Goal: Book appointment/travel/reservation

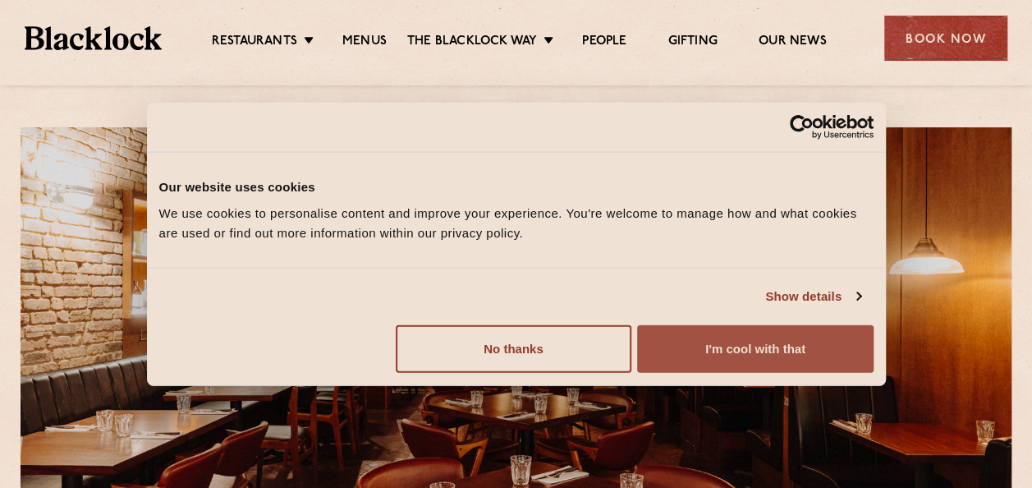
click at [755, 346] on button "I'm cool with that" at bounding box center [755, 348] width 236 height 48
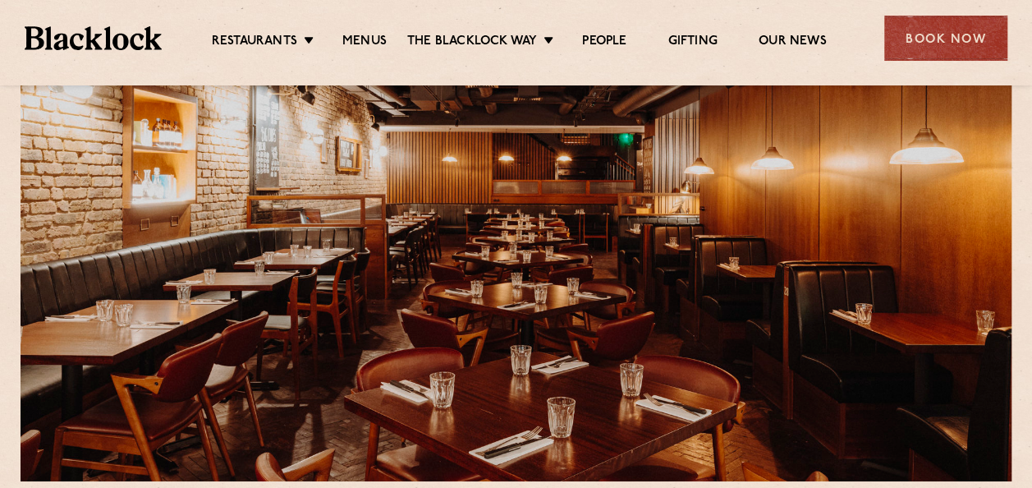
scroll to position [82, 0]
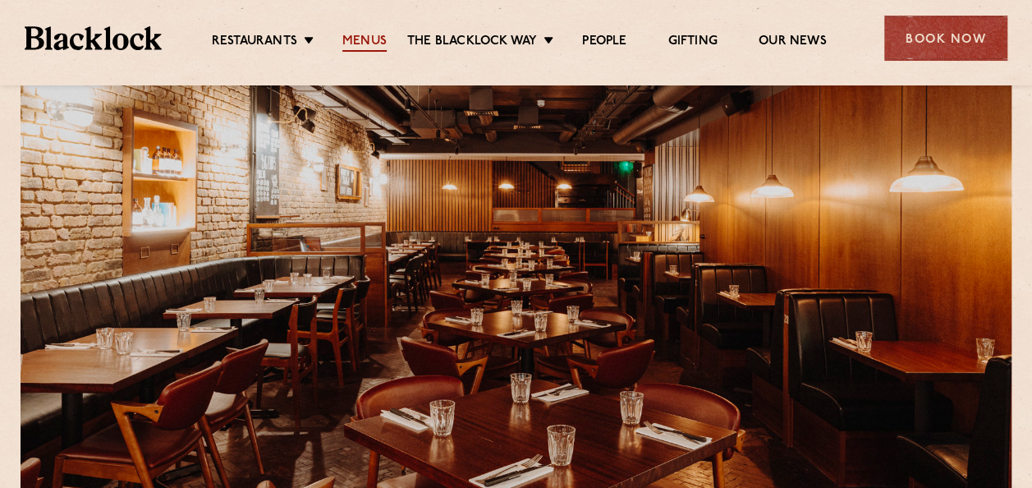
click at [365, 38] on link "Menus" at bounding box center [364, 43] width 44 height 18
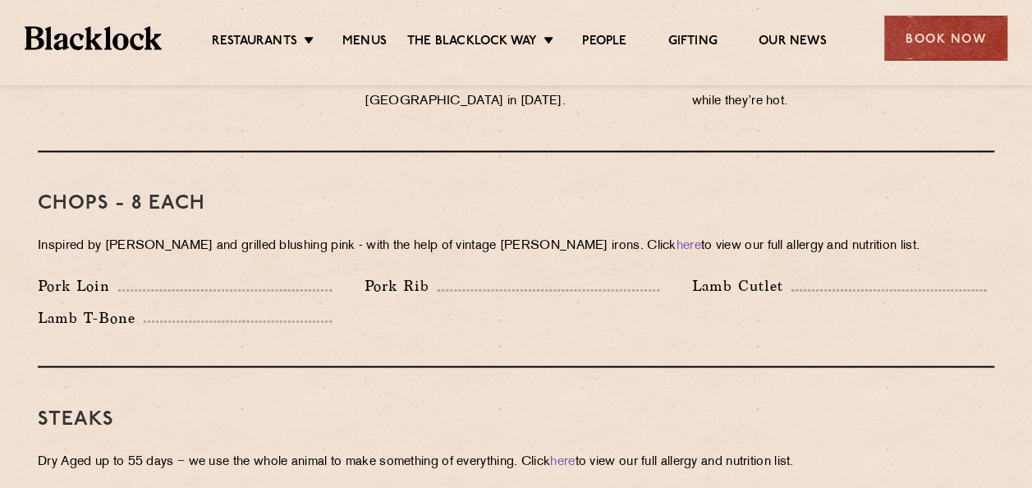
scroll to position [1231, 0]
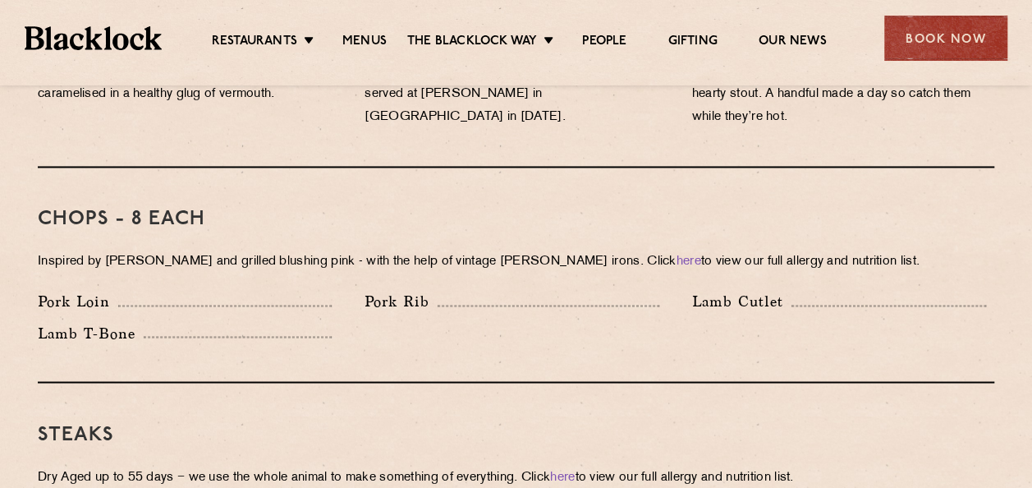
click at [417, 290] on p "Pork Rib" at bounding box center [401, 301] width 73 height 23
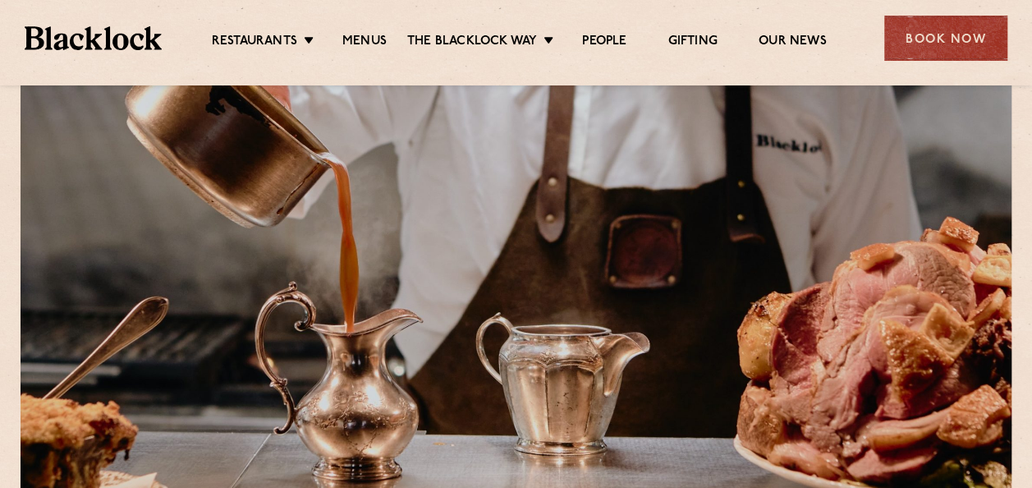
scroll to position [0, 0]
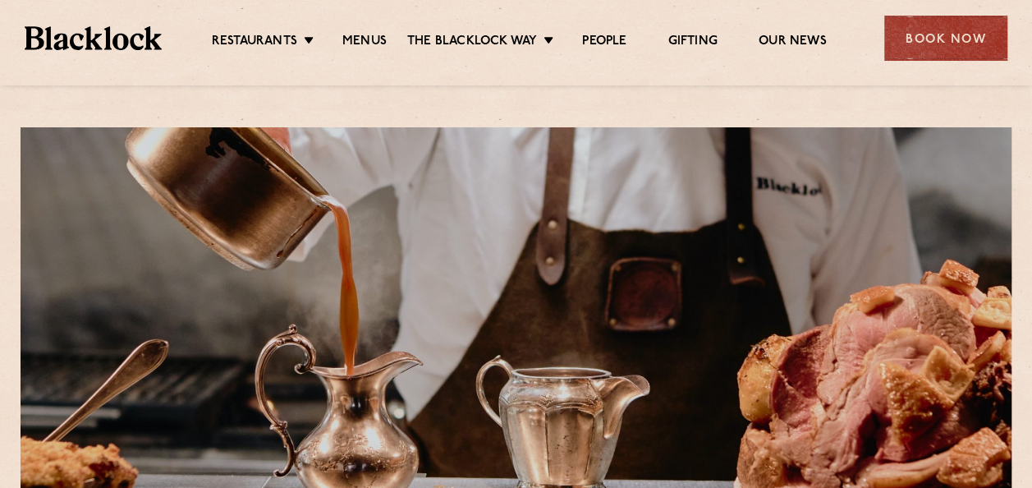
click at [46, 50] on div "Restaurants Soho City Shoreditch Covent Garden Canary Wharf Manchester Birmingh…" at bounding box center [516, 36] width 1032 height 73
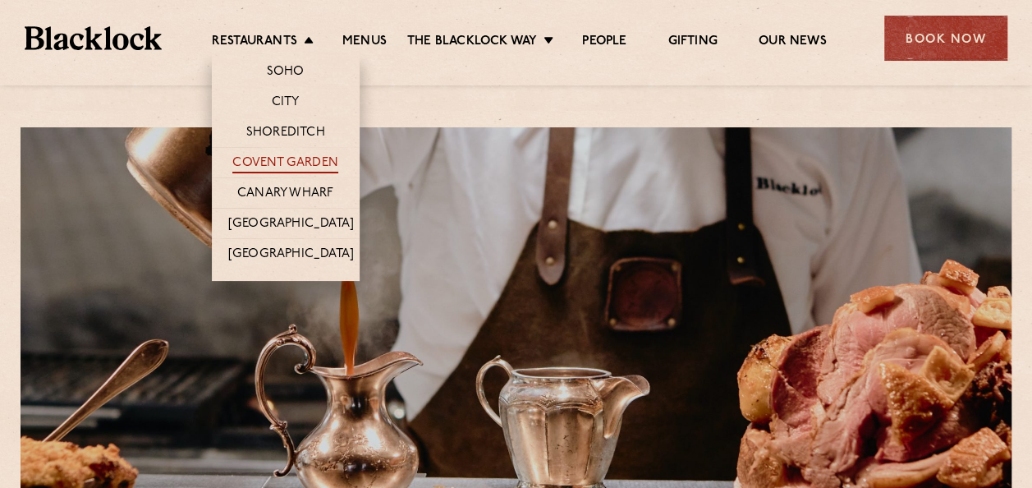
click at [282, 156] on link "Covent Garden" at bounding box center [285, 164] width 106 height 18
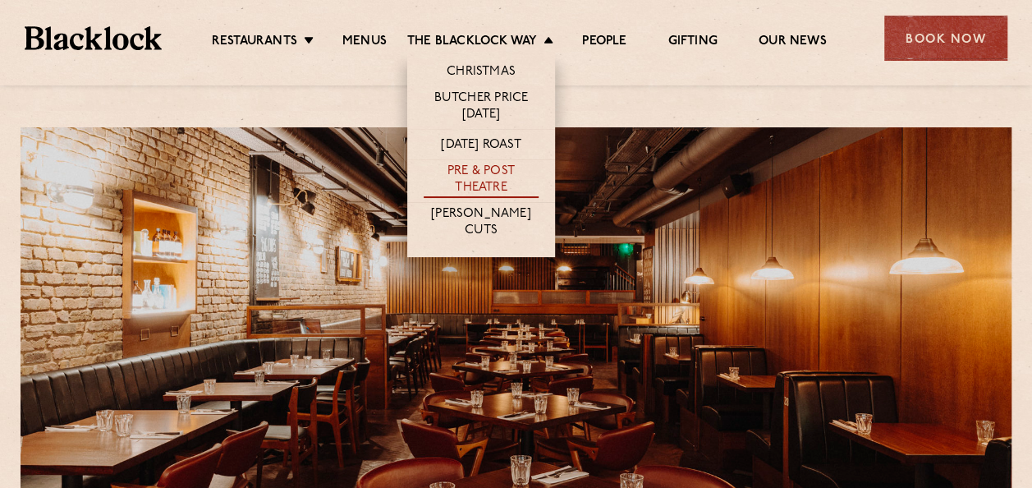
click at [494, 180] on link "Pre & Post Theatre" at bounding box center [481, 180] width 115 height 34
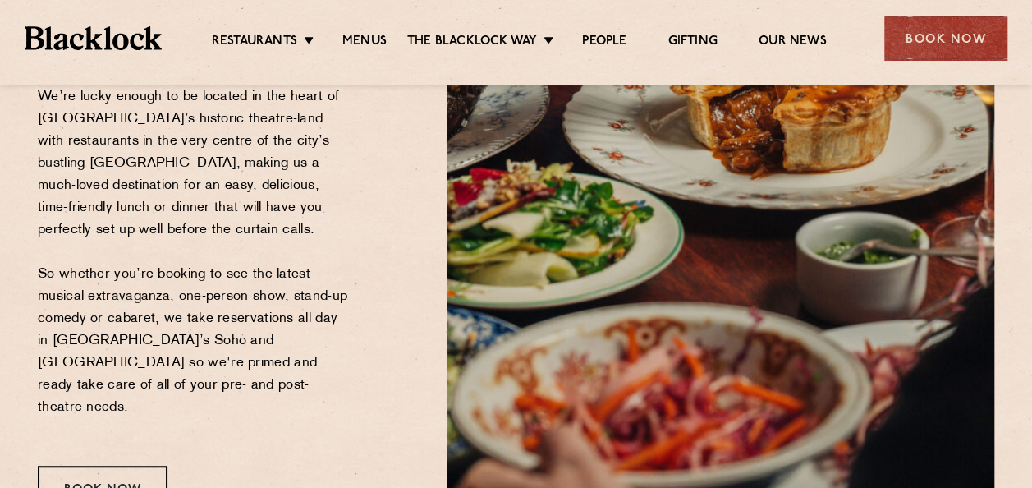
scroll to position [328, 0]
click at [94, 465] on div "Book Now" at bounding box center [103, 487] width 130 height 45
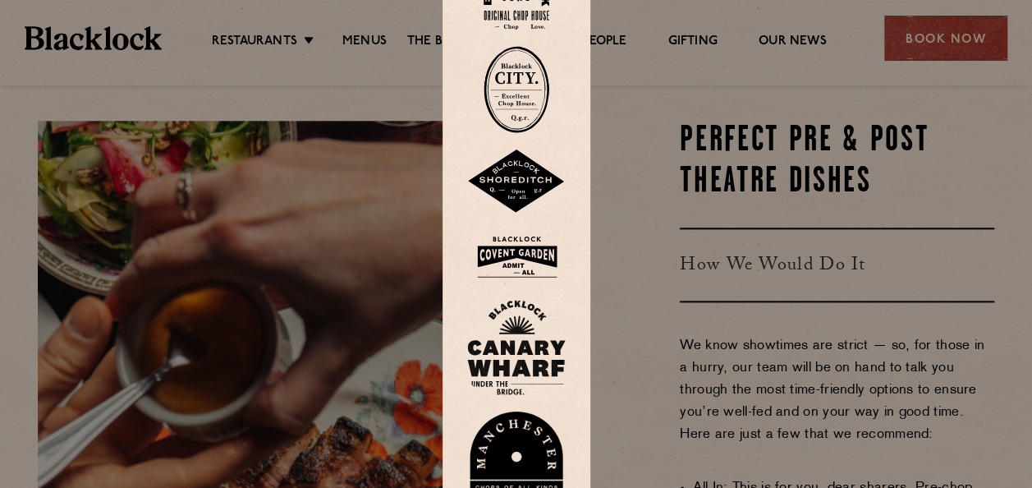
scroll to position [657, 0]
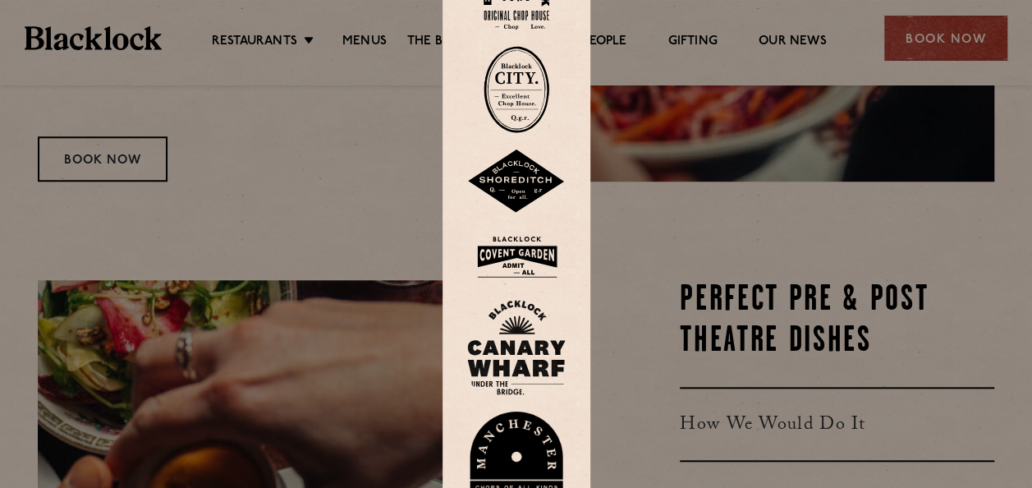
click at [527, 247] on img at bounding box center [516, 256] width 99 height 53
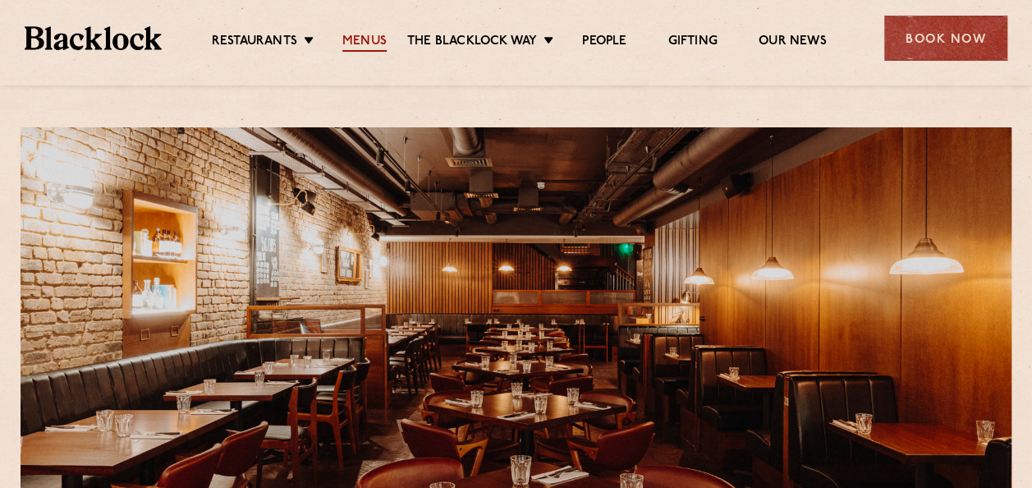
click at [352, 36] on link "Menus" at bounding box center [364, 43] width 44 height 18
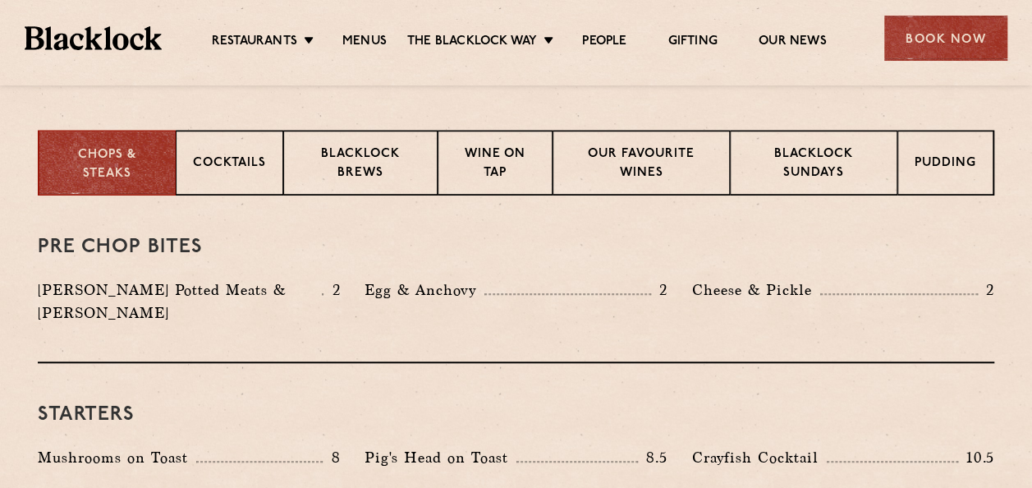
scroll to position [657, 0]
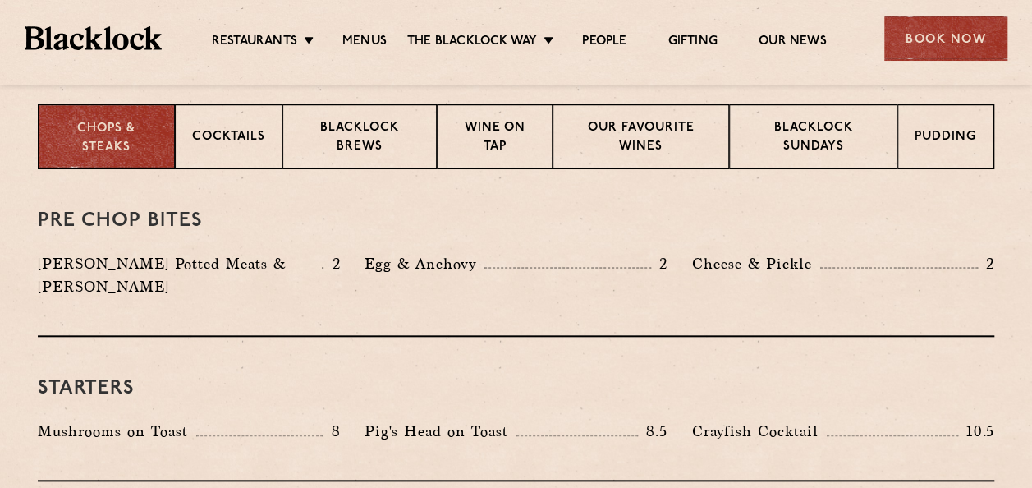
click at [94, 137] on p "Chops & Steaks" at bounding box center [106, 138] width 103 height 37
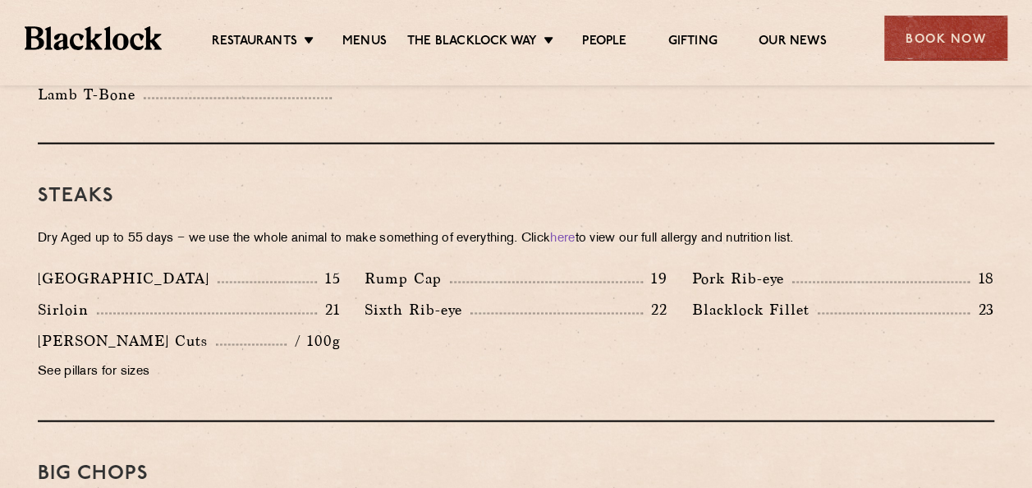
scroll to position [1478, 0]
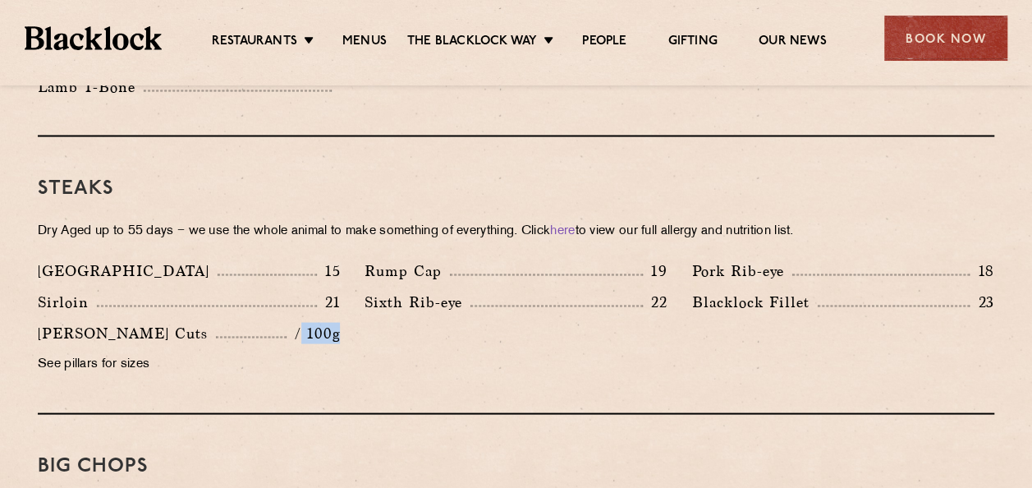
drag, startPoint x: 347, startPoint y: 311, endPoint x: 301, endPoint y: 315, distance: 46.2
click at [301, 321] on div "Butcher's Cuts / 100g See pillars for sizes" at bounding box center [188, 352] width 327 height 62
drag, startPoint x: 301, startPoint y: 315, endPoint x: 246, endPoint y: 338, distance: 59.6
click at [248, 352] on p "See pillars for sizes" at bounding box center [189, 363] width 302 height 23
drag, startPoint x: 61, startPoint y: 338, endPoint x: 202, endPoint y: 342, distance: 141.2
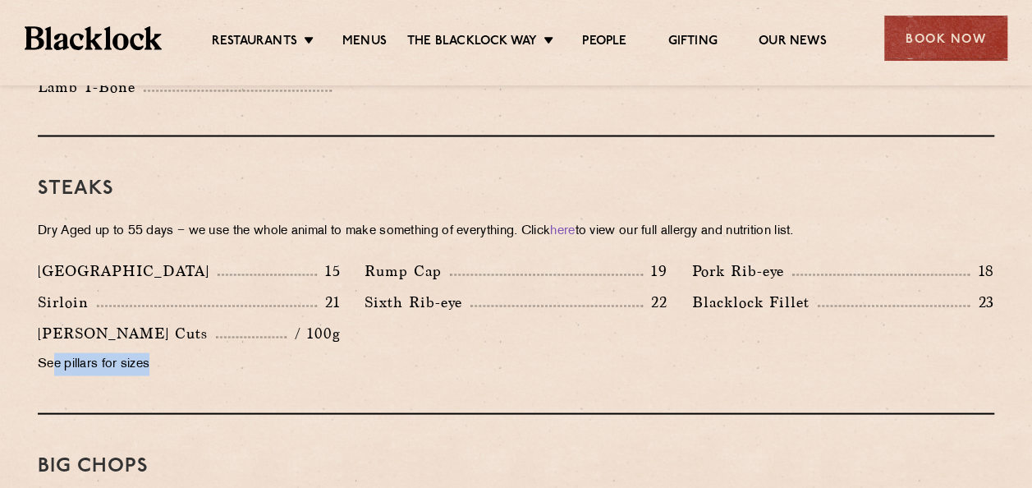
click at [202, 352] on p "See pillars for sizes" at bounding box center [189, 363] width 302 height 23
drag, startPoint x: 202, startPoint y: 342, endPoint x: 147, endPoint y: 355, distance: 56.6
click at [147, 355] on div "Butcher's Cuts / 100g See pillars for sizes" at bounding box center [188, 352] width 327 height 62
click at [217, 352] on p "See pillars for sizes" at bounding box center [189, 363] width 302 height 23
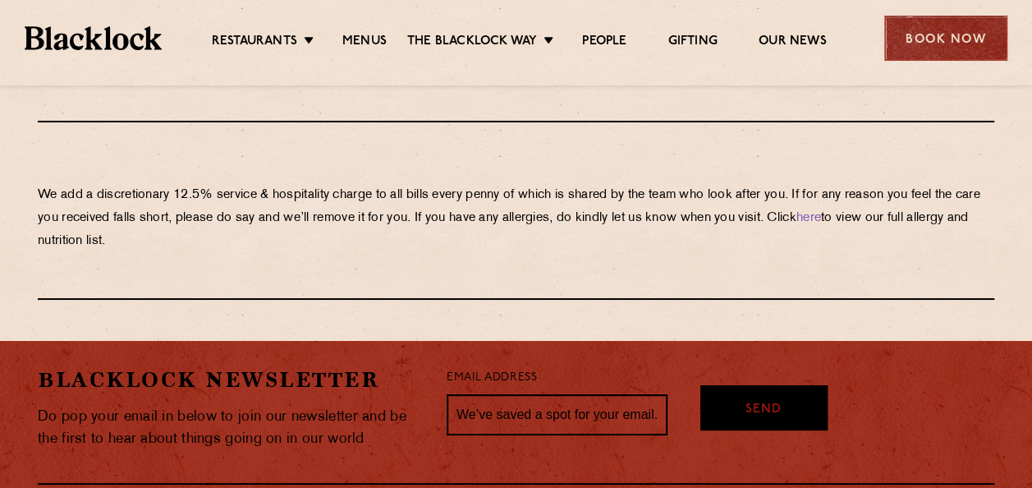
scroll to position [2873, 0]
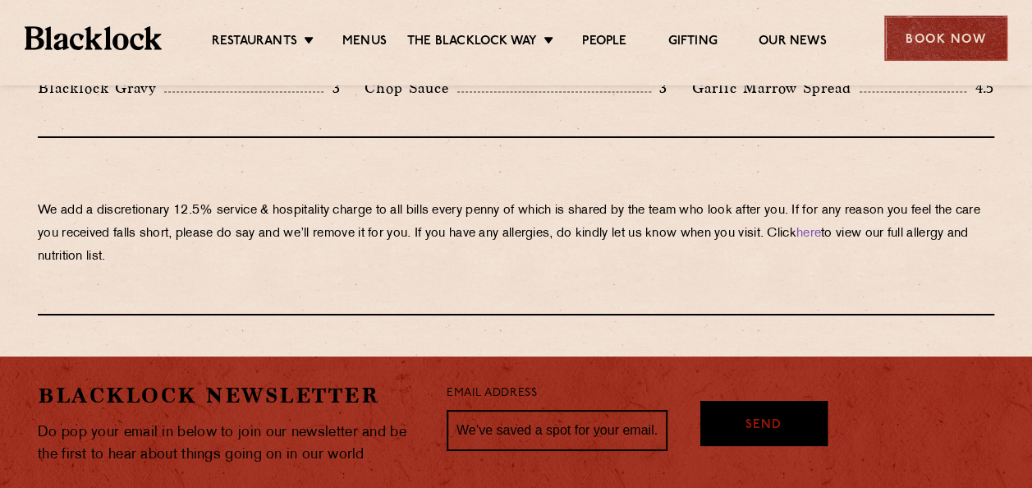
click at [933, 38] on div "Book Now" at bounding box center [945, 38] width 123 height 45
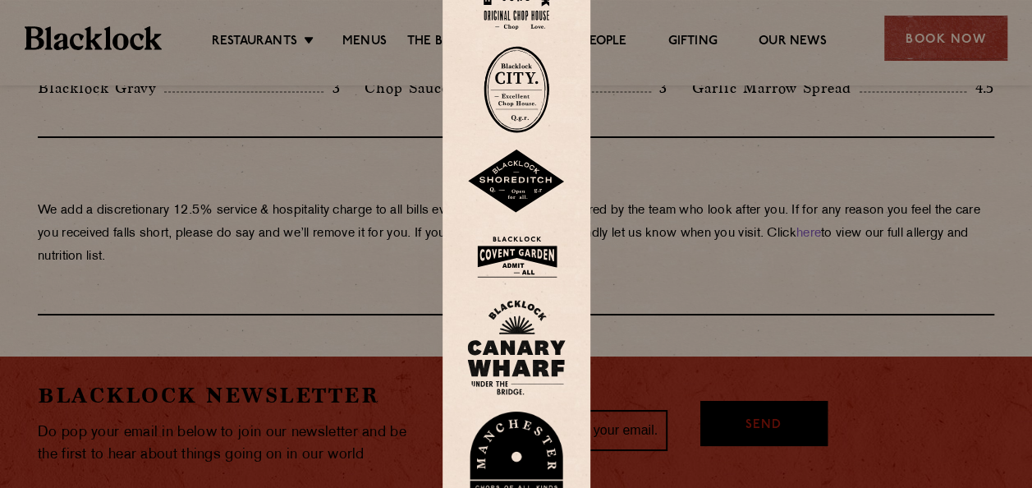
click at [507, 258] on img at bounding box center [516, 256] width 99 height 53
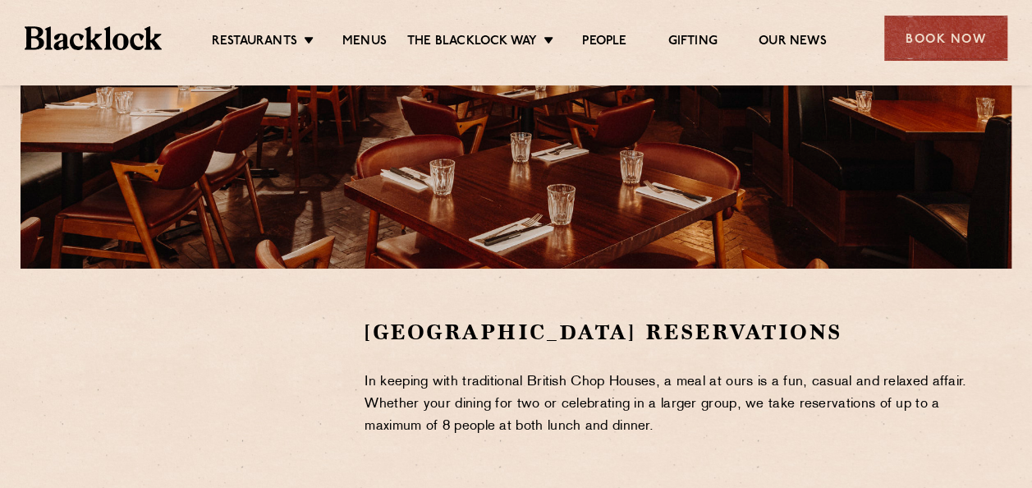
scroll to position [410, 0]
